Goal: Book appointment/travel/reservation

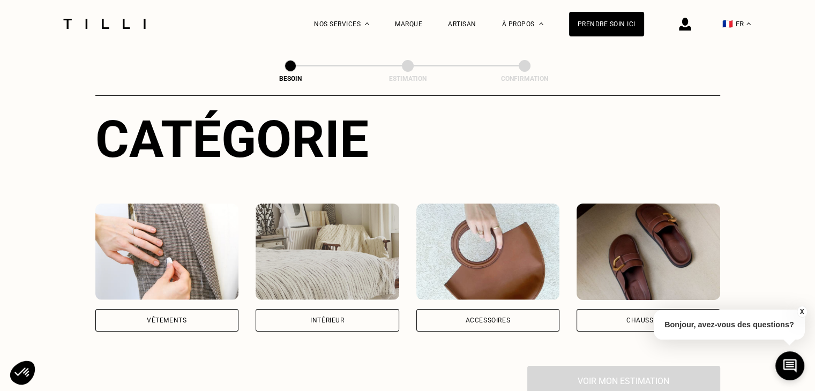
scroll to position [122, 0]
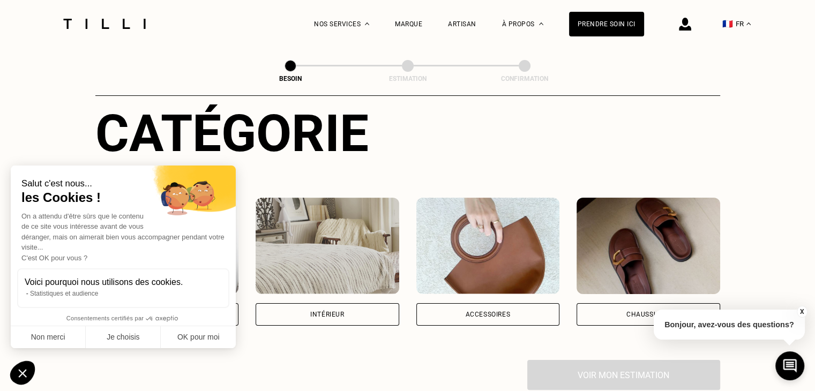
click at [314, 311] on div "Intérieur" at bounding box center [327, 314] width 34 height 6
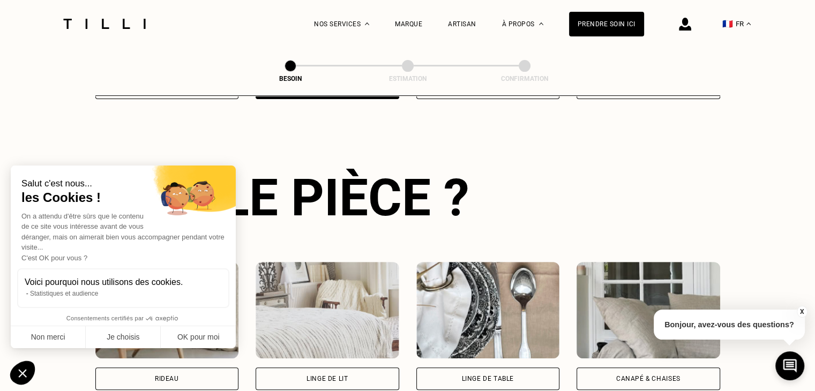
scroll to position [349, 0]
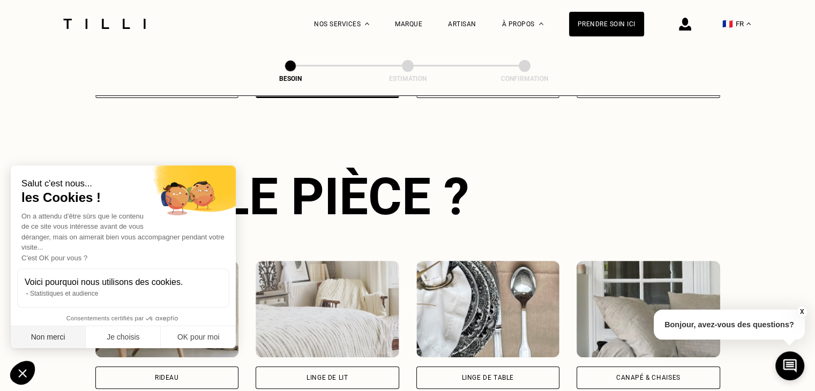
click at [61, 335] on button "Non merci" at bounding box center [48, 337] width 75 height 23
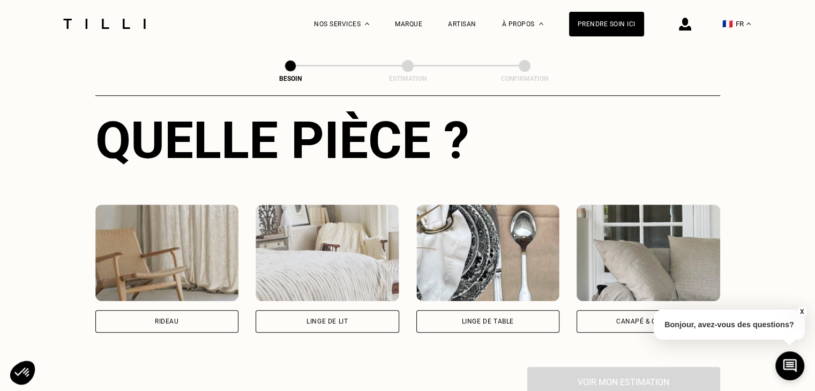
scroll to position [407, 0]
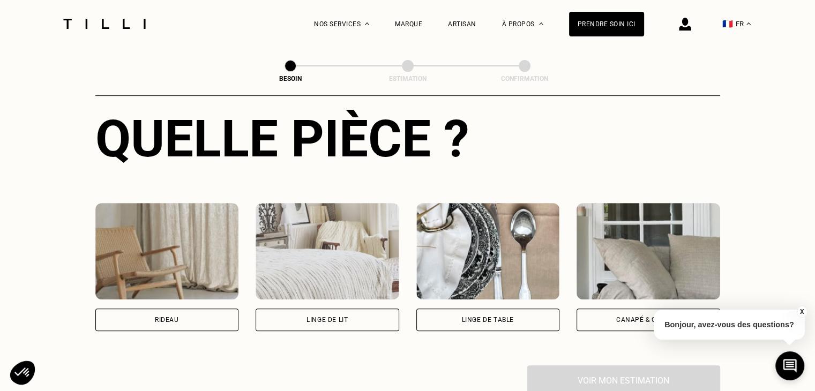
click at [148, 317] on div "Rideau" at bounding box center [167, 320] width 144 height 23
select select "FR"
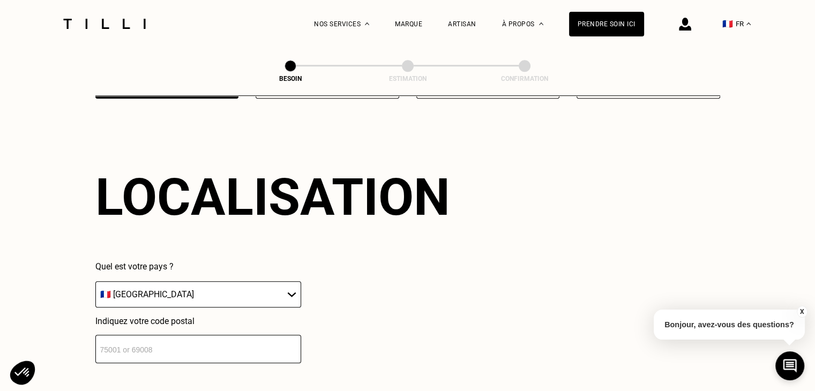
scroll to position [642, 0]
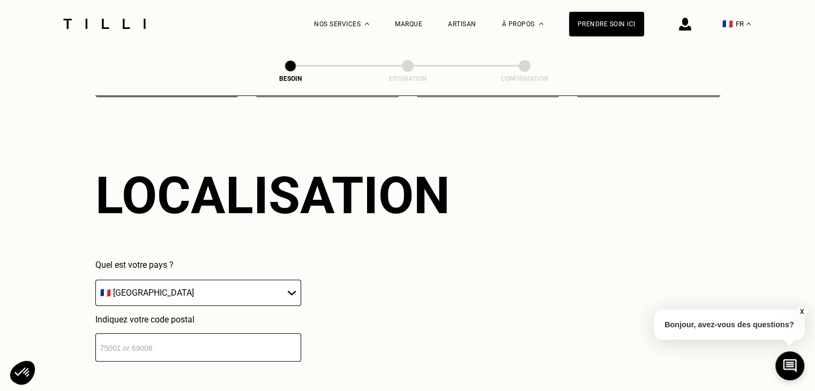
click at [174, 280] on select "🇩🇪 [GEOGRAPHIC_DATA] 🇦🇹 [GEOGRAPHIC_DATA] 🇧🇪 [GEOGRAPHIC_DATA] 🇧🇬 Bulgarie 🇨🇾 C…" at bounding box center [198, 293] width 206 height 26
click at [345, 302] on div "Quel est votre pays ? 🇩🇪 [GEOGRAPHIC_DATA] 🇦🇹 [GEOGRAPHIC_DATA] 🇧🇪 [GEOGRAPHIC_…" at bounding box center [272, 311] width 355 height 102
click at [236, 334] on input "number" at bounding box center [198, 347] width 206 height 28
type input "06110"
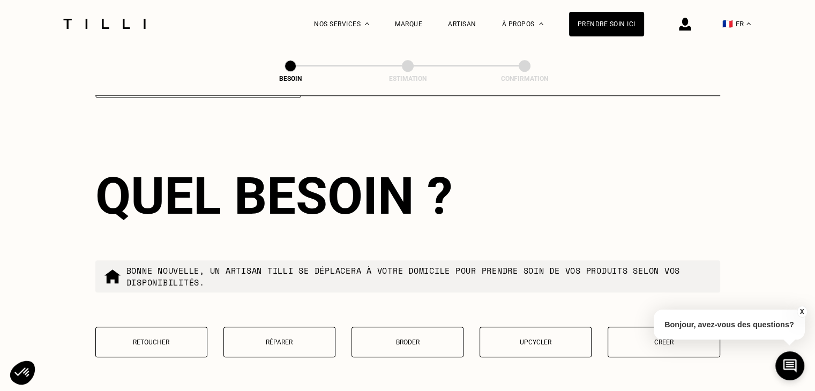
scroll to position [908, 0]
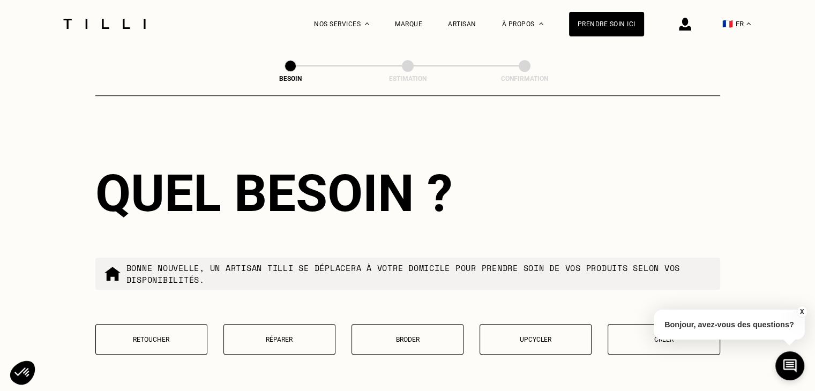
click at [184, 336] on p "Retoucher" at bounding box center [151, 340] width 100 height 8
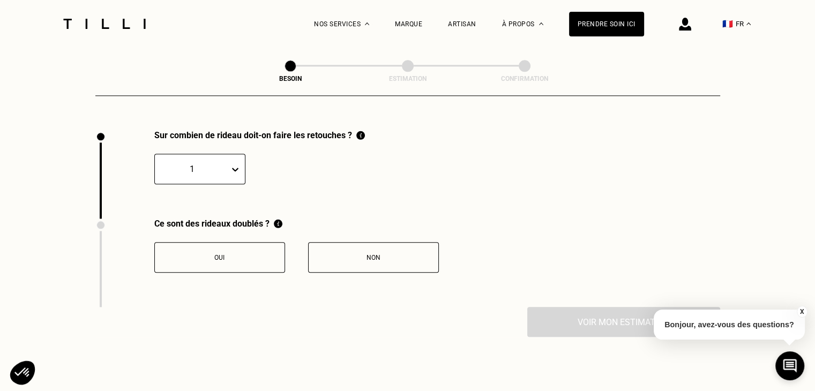
scroll to position [1183, 0]
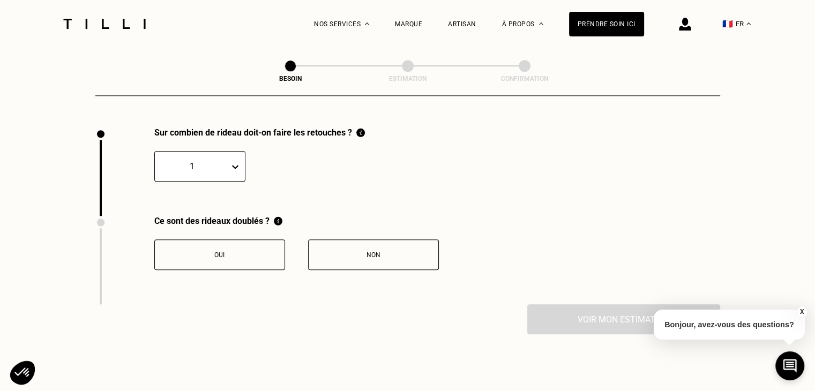
click at [386, 254] on button "Non" at bounding box center [373, 255] width 131 height 31
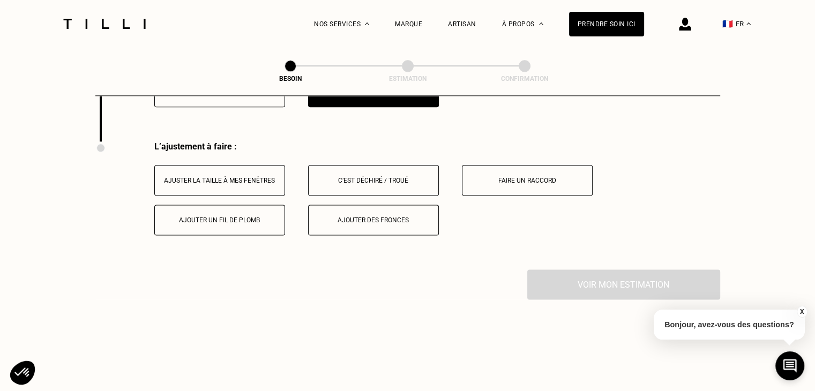
scroll to position [1361, 0]
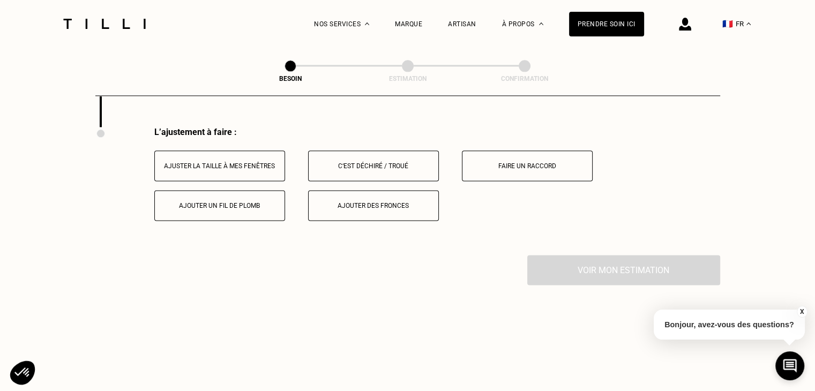
click at [255, 163] on button "Ajuster la taille à mes fenêtres" at bounding box center [219, 166] width 131 height 31
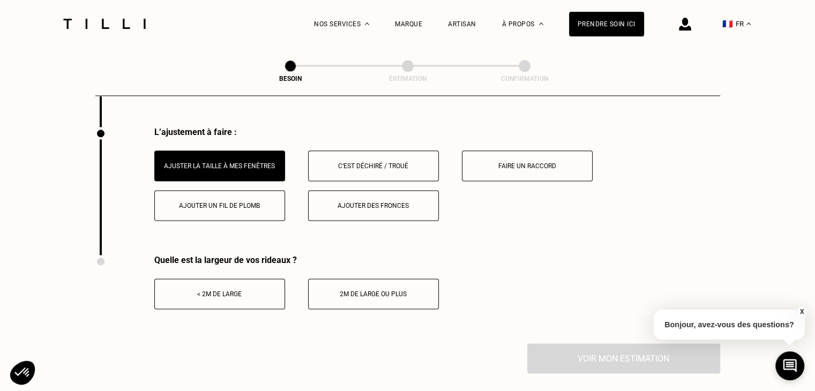
click at [256, 290] on div "< 2m de large" at bounding box center [219, 294] width 119 height 8
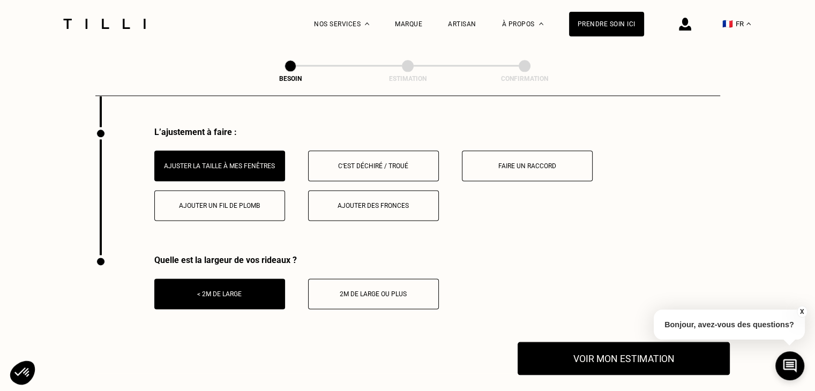
click at [613, 354] on button "Voir mon estimation" at bounding box center [624, 358] width 212 height 33
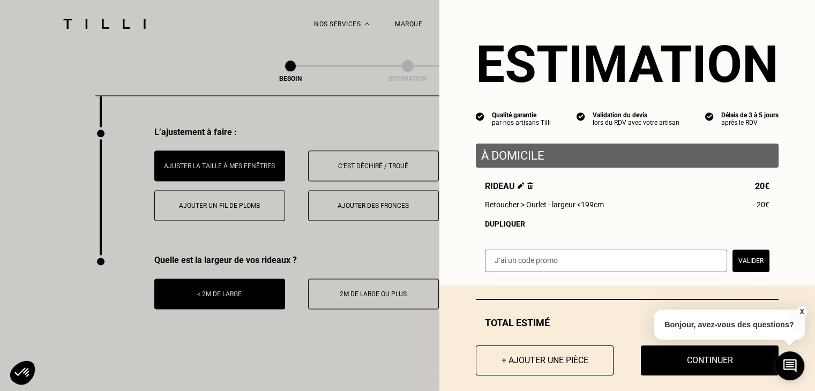
click at [518, 188] on img at bounding box center [521, 185] width 7 height 7
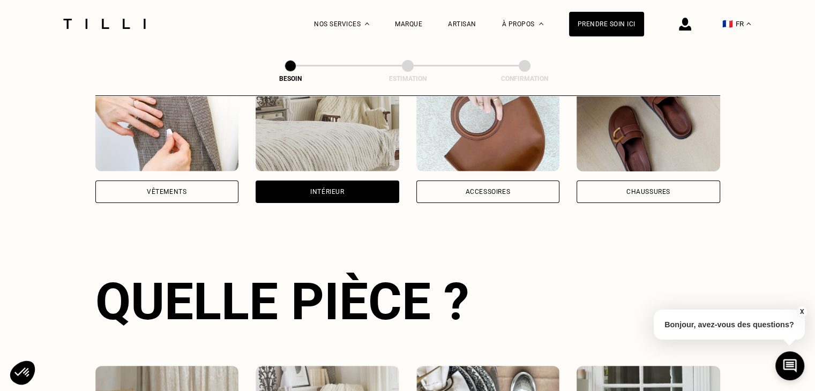
scroll to position [187, 0]
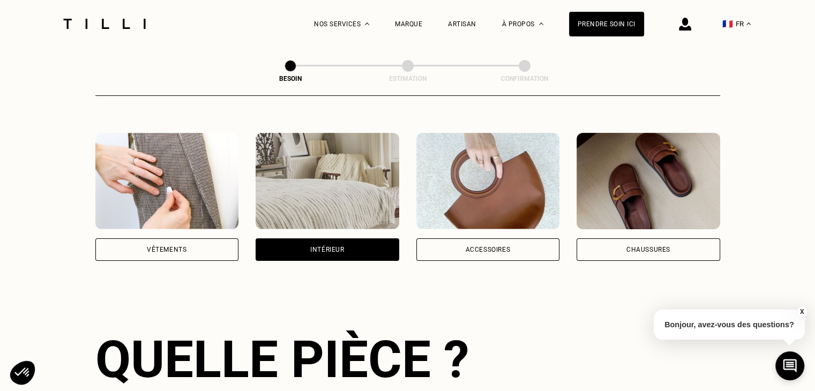
scroll to position [1361, 0]
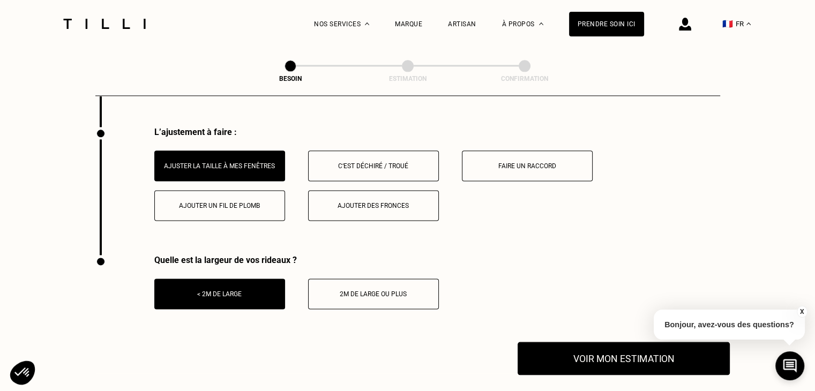
click at [611, 349] on button "Voir mon estimation" at bounding box center [624, 358] width 212 height 33
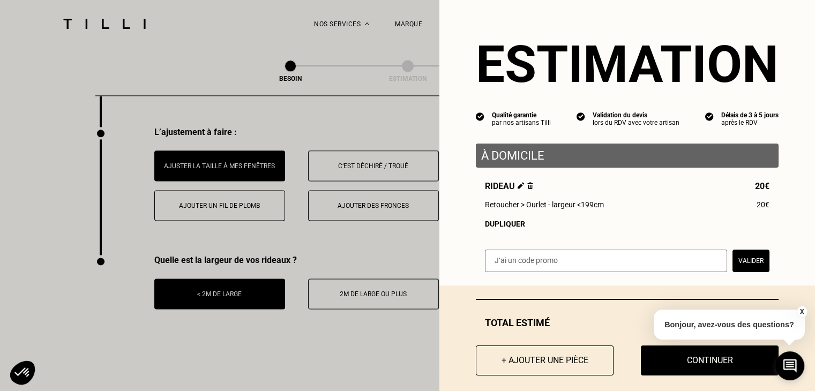
click at [494, 225] on div "Dupliquer" at bounding box center [627, 224] width 285 height 9
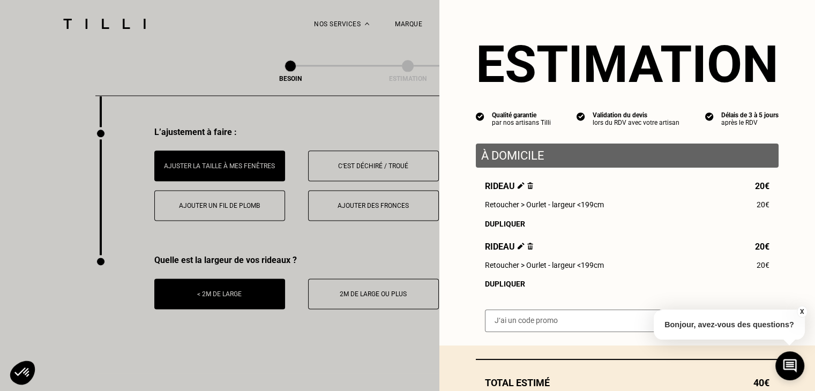
scroll to position [76, 0]
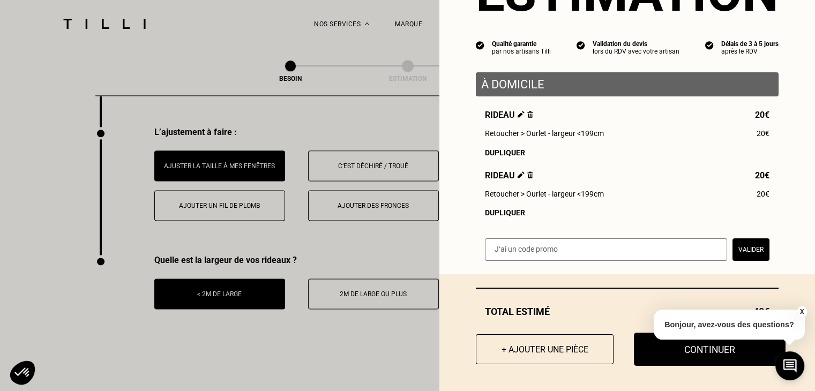
click at [707, 356] on button "Continuer" at bounding box center [710, 349] width 152 height 33
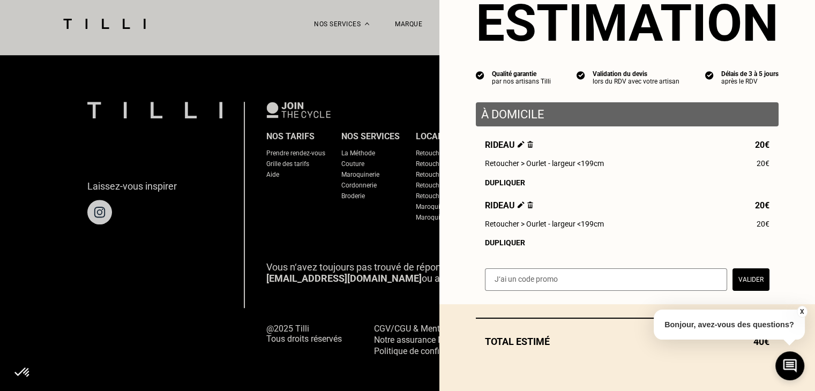
scroll to position [46, 0]
select select "FR"
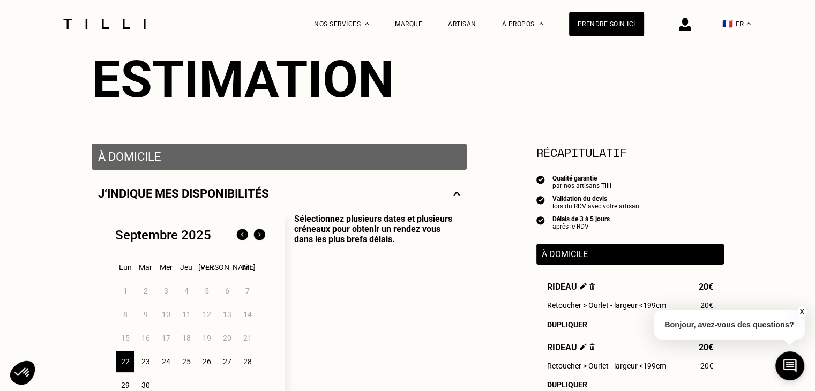
scroll to position [115, 0]
